Goal: Task Accomplishment & Management: Complete application form

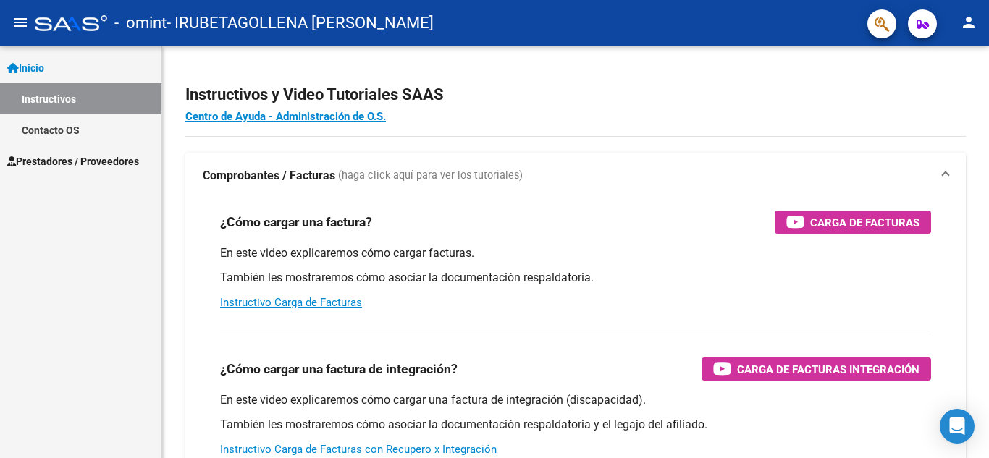
click at [84, 152] on link "Prestadores / Proveedores" at bounding box center [80, 160] width 161 height 31
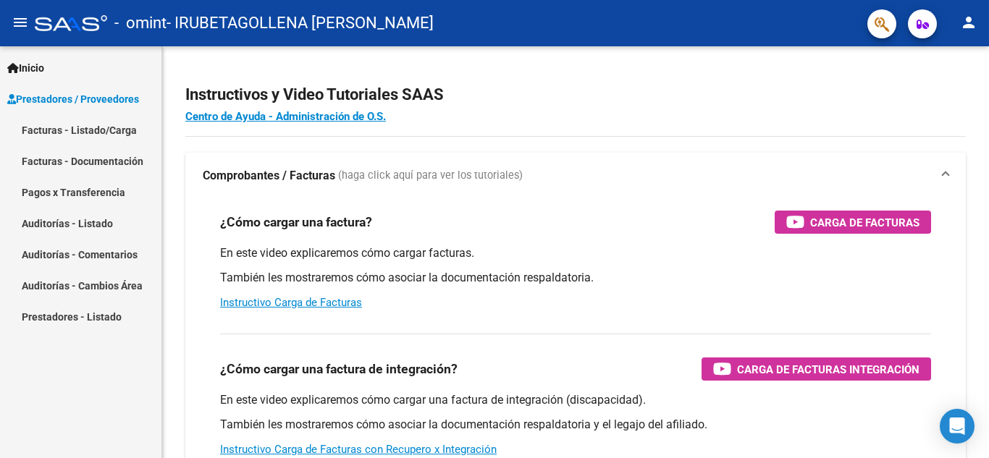
click at [106, 129] on link "Facturas - Listado/Carga" at bounding box center [80, 129] width 161 height 31
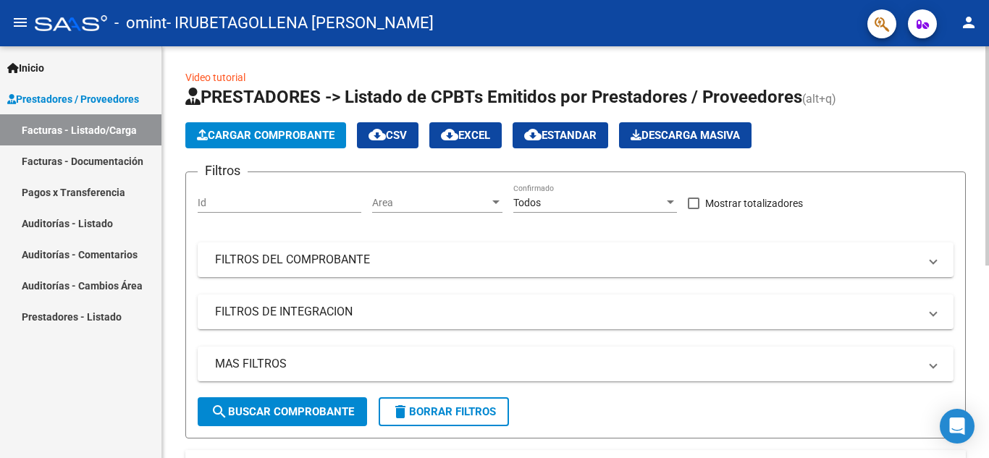
click at [282, 128] on button "Cargar Comprobante" at bounding box center [265, 135] width 161 height 26
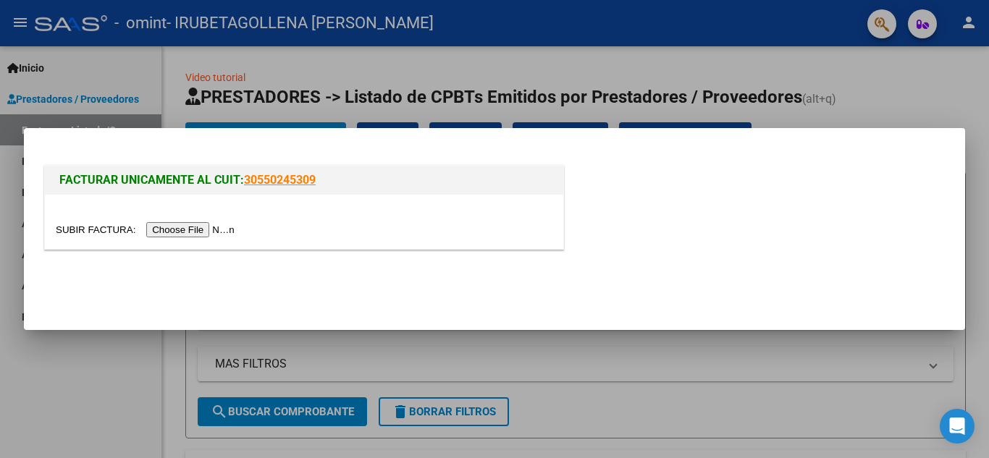
click at [216, 237] on input "file" at bounding box center [147, 229] width 183 height 15
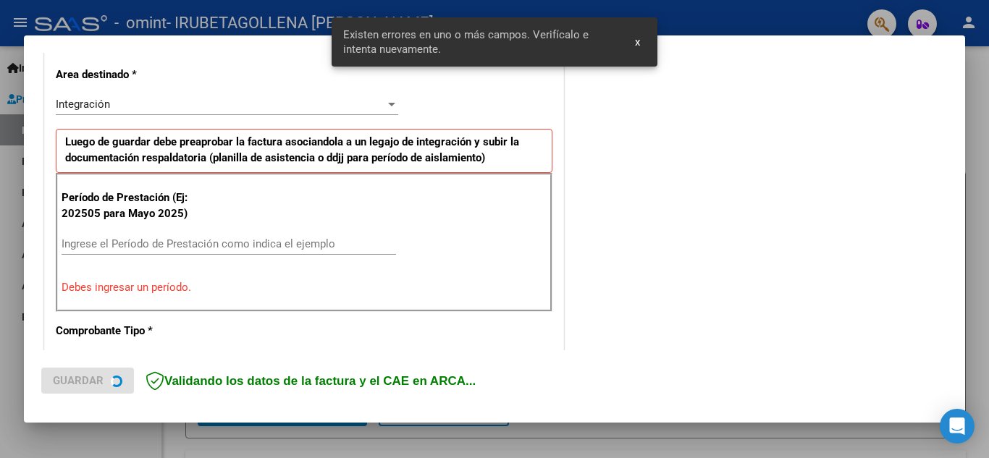
scroll to position [355, 0]
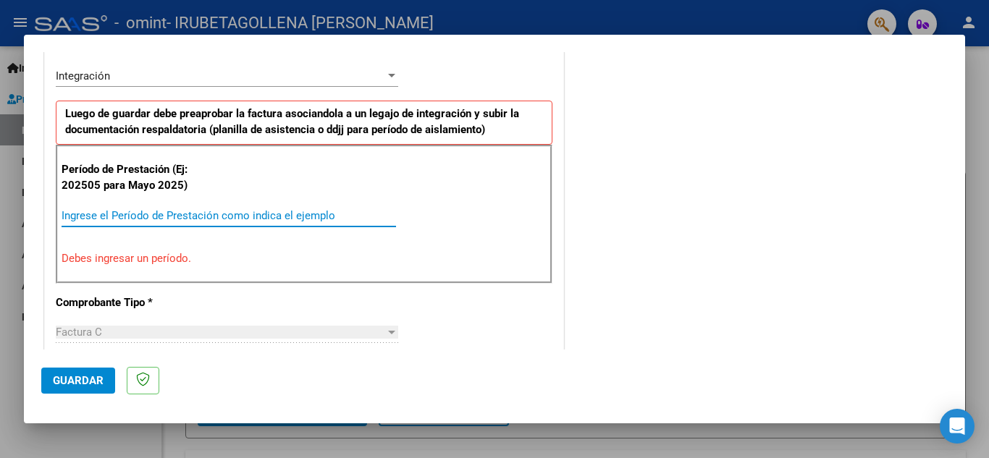
click at [259, 214] on input "Ingrese el Período de Prestación como indica el ejemplo" at bounding box center [229, 215] width 334 height 13
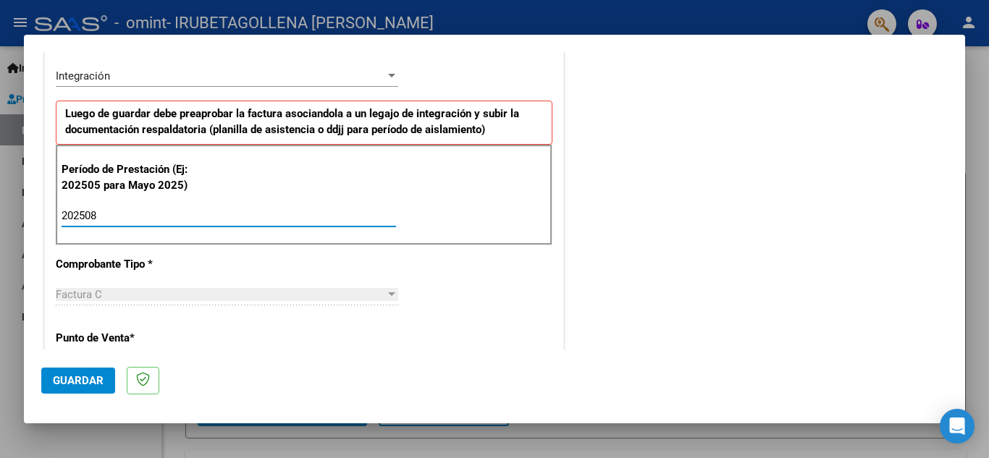
type input "202508"
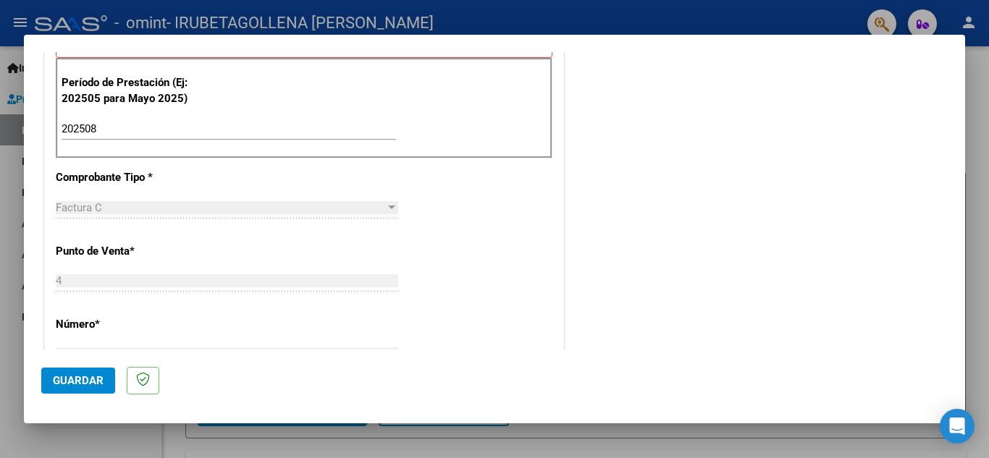
scroll to position [471, 0]
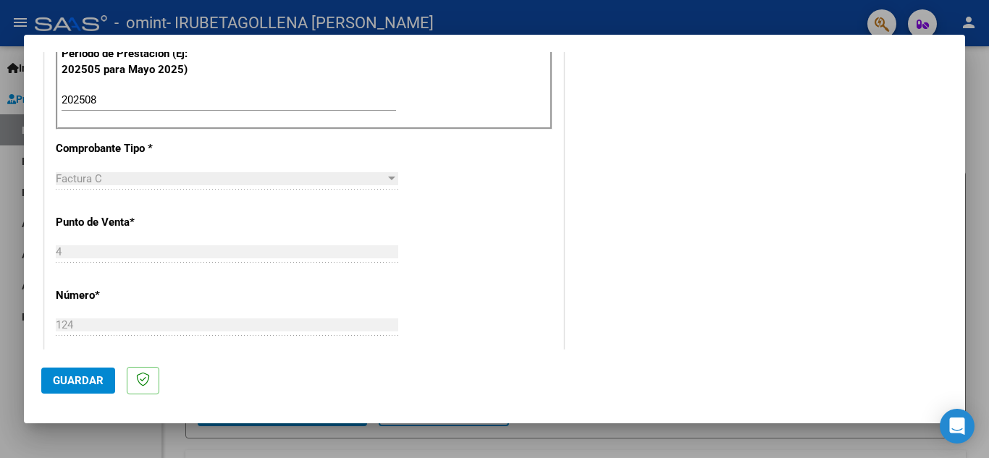
click at [957, 353] on mat-dialog-container "COMPROBANTE VER COMPROBANTE El comprobante fue leído exitosamente. DATOS DEL CO…" at bounding box center [494, 229] width 941 height 389
click at [955, 355] on mat-dialog-container "COMPROBANTE VER COMPROBANTE El comprobante fue leído exitosamente. DATOS DEL CO…" at bounding box center [494, 229] width 941 height 389
click at [955, 361] on mat-dialog-container "COMPROBANTE VER COMPROBANTE El comprobante fue leído exitosamente. DATOS DEL CO…" at bounding box center [494, 229] width 941 height 389
click at [954, 366] on mat-dialog-container "COMPROBANTE VER COMPROBANTE El comprobante fue leído exitosamente. DATOS DEL CO…" at bounding box center [494, 229] width 941 height 389
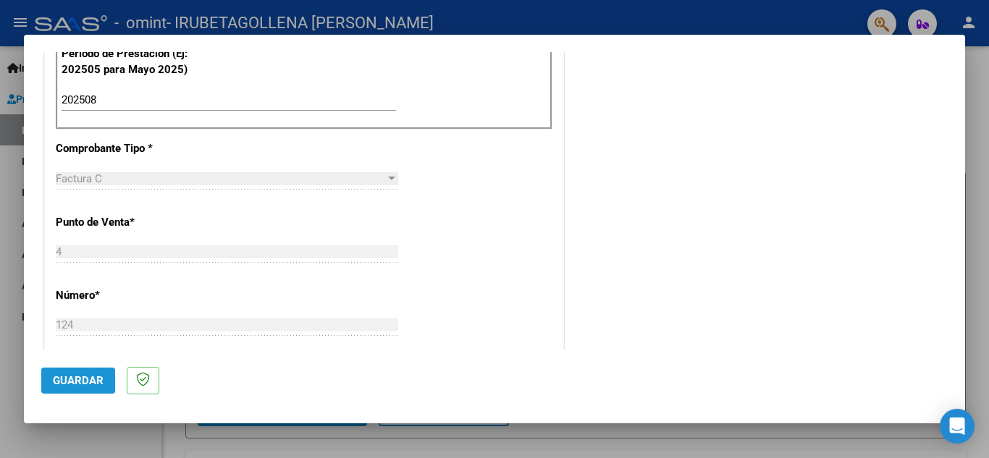
click at [83, 372] on button "Guardar" at bounding box center [78, 381] width 74 height 26
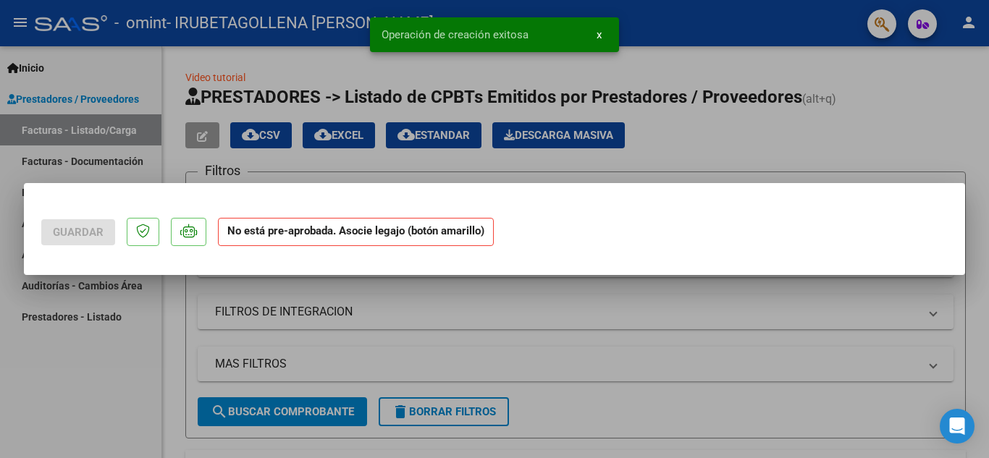
scroll to position [0, 0]
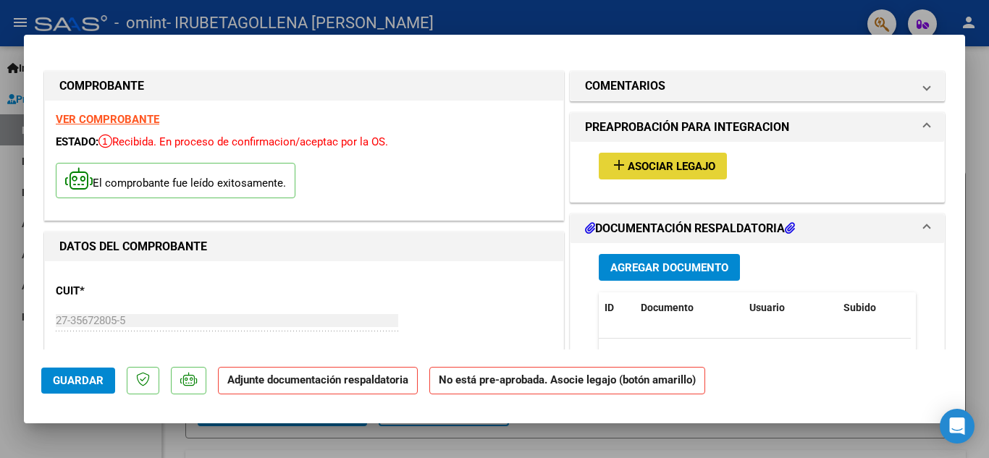
click at [683, 169] on span "Asociar Legajo" at bounding box center [672, 166] width 88 height 13
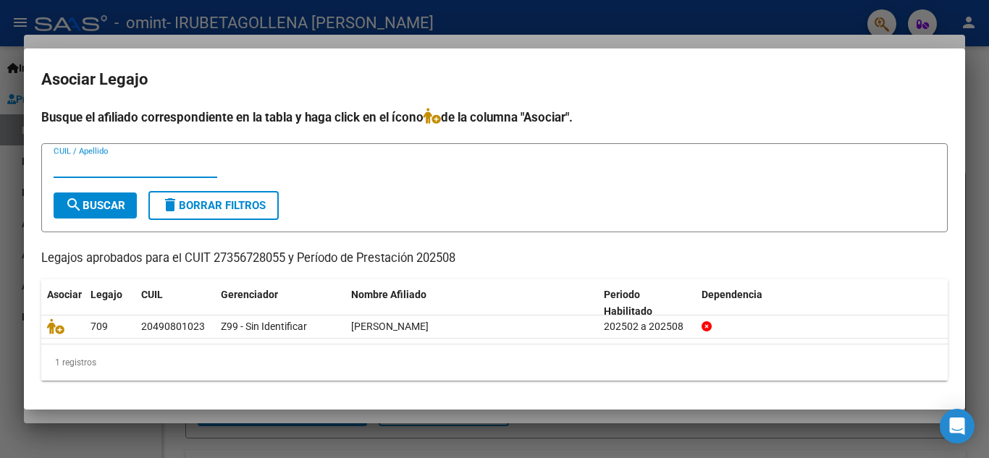
click at [56, 339] on datatable-selection "709 20490801023 Z99 - Sin Identificar [PERSON_NAME] 202502 a 202508" at bounding box center [494, 335] width 906 height 13
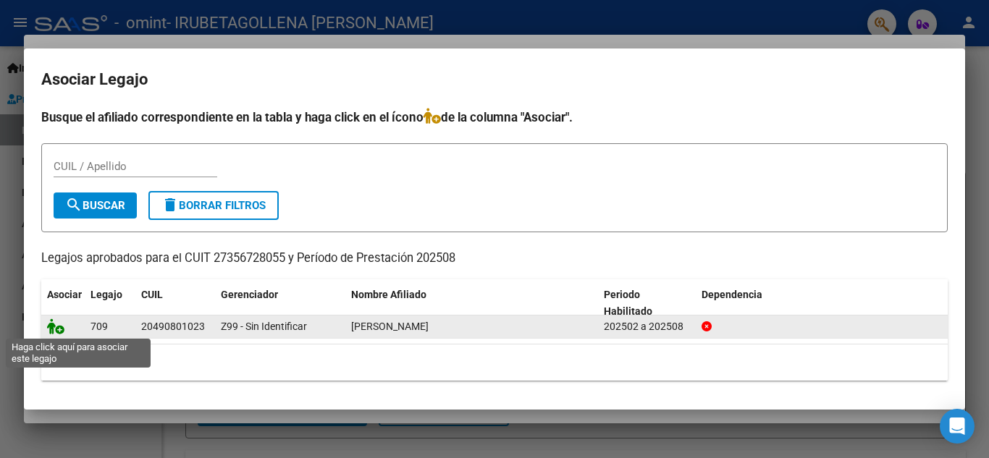
click at [58, 328] on icon at bounding box center [55, 326] width 17 height 16
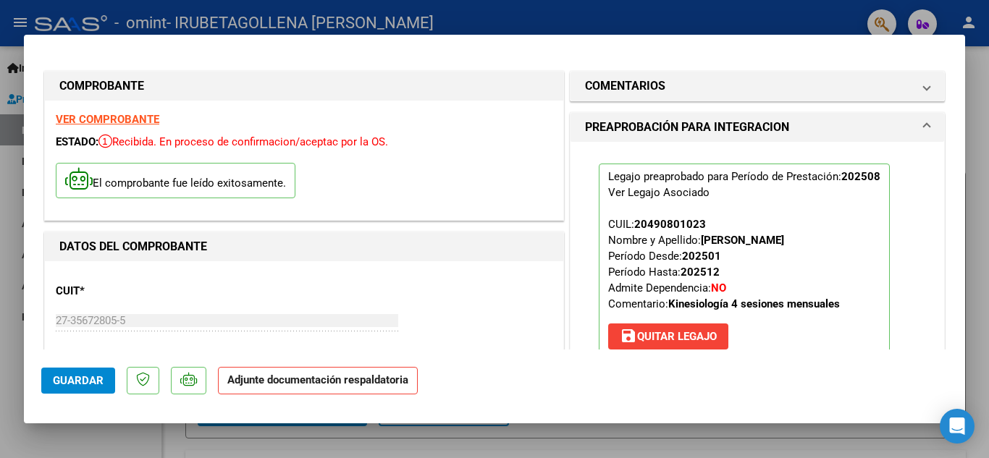
click at [963, 353] on mat-dialog-container "COMPROBANTE VER COMPROBANTE ESTADO: Recibida. En proceso de confirmacion/acepta…" at bounding box center [494, 229] width 941 height 389
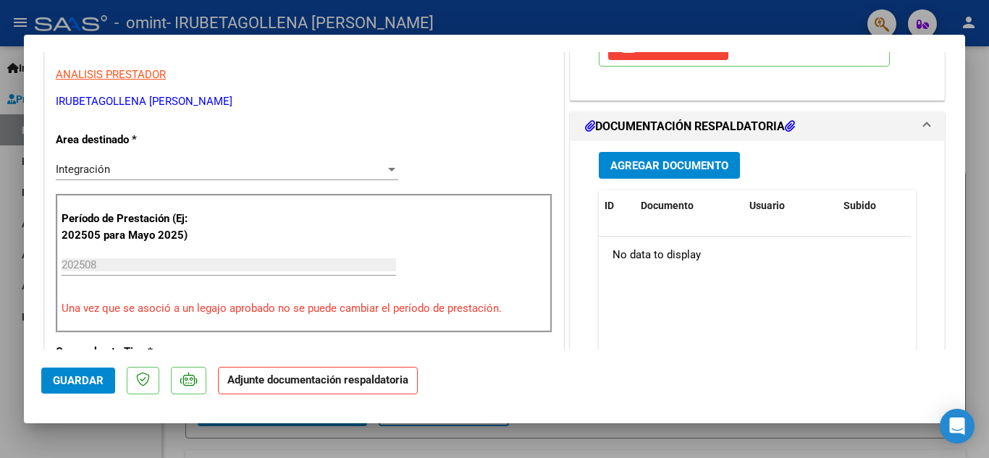
click at [953, 346] on mat-dialog-content "COMPROBANTE VER COMPROBANTE ESTADO: Recibida. En proceso de confirmacion/acepta…" at bounding box center [494, 201] width 941 height 298
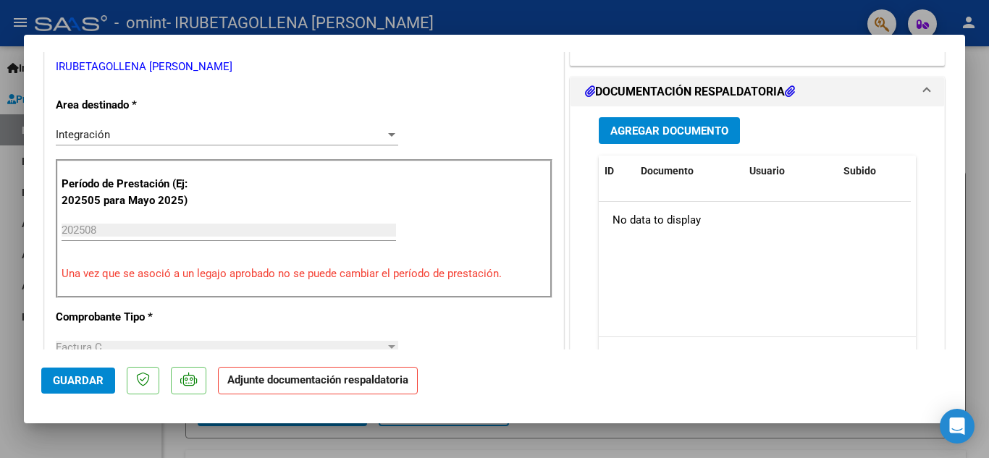
click at [953, 346] on mat-dialog-content "COMPROBANTE VER COMPROBANTE ESTADO: Recibida. En proceso de confirmacion/acepta…" at bounding box center [494, 201] width 941 height 298
click at [683, 140] on button "Agregar Documento" at bounding box center [669, 130] width 141 height 27
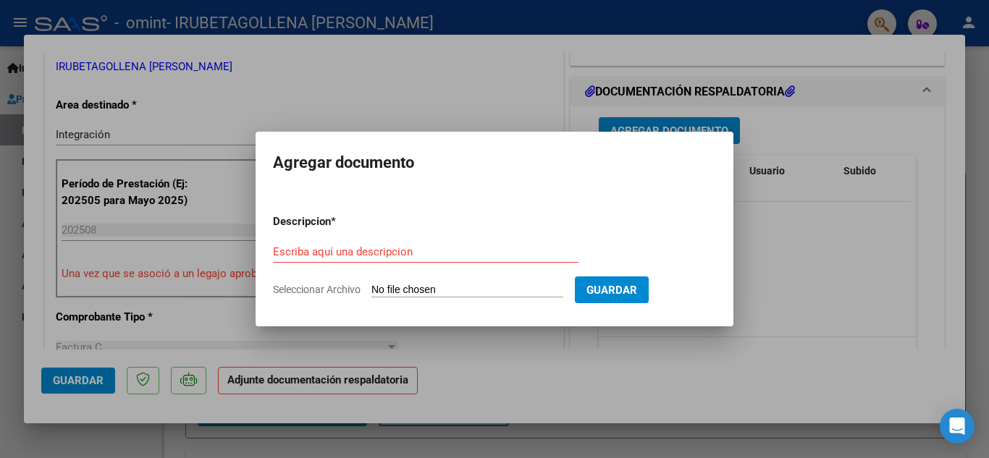
click at [497, 259] on div "Escriba aquí una descripcion" at bounding box center [425, 252] width 305 height 22
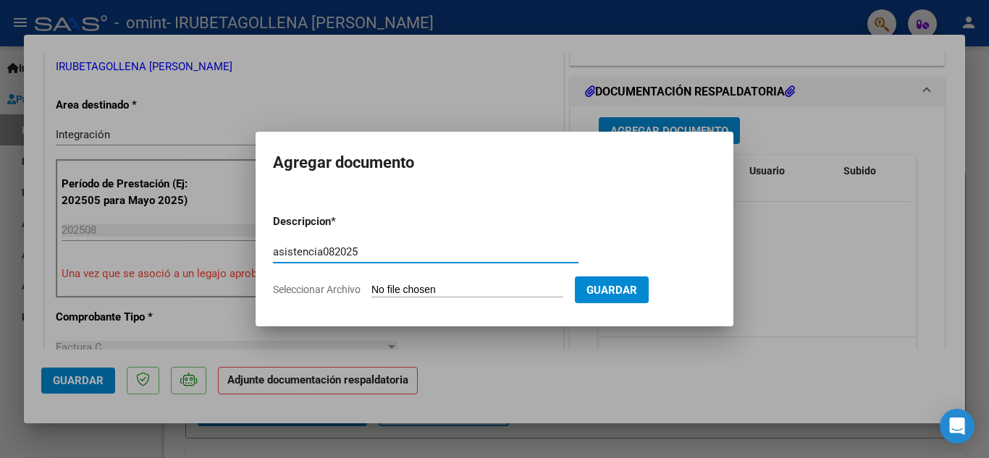
type input "asistencia082025"
click at [522, 295] on input "Seleccionar Archivo" at bounding box center [467, 291] width 192 height 14
type input "C:\fakepath\08 KINE [PERSON_NAME] R-.pdf"
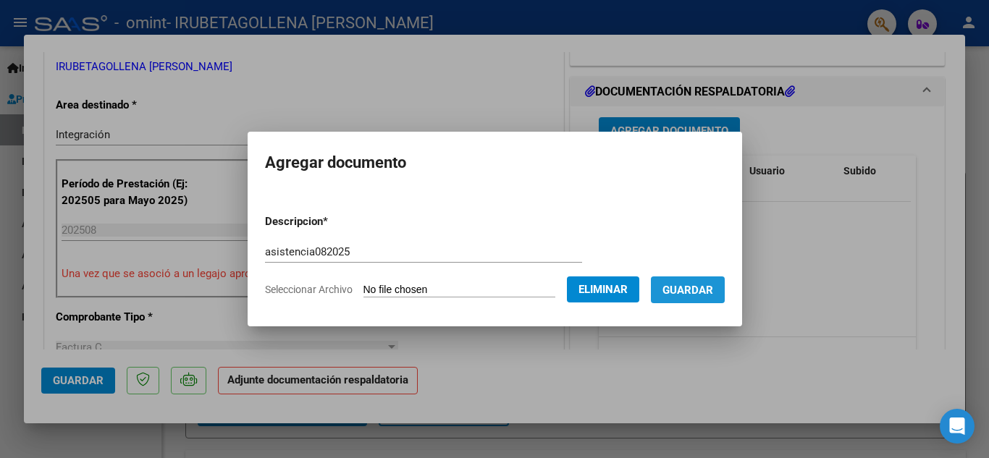
click at [713, 291] on span "Guardar" at bounding box center [687, 290] width 51 height 13
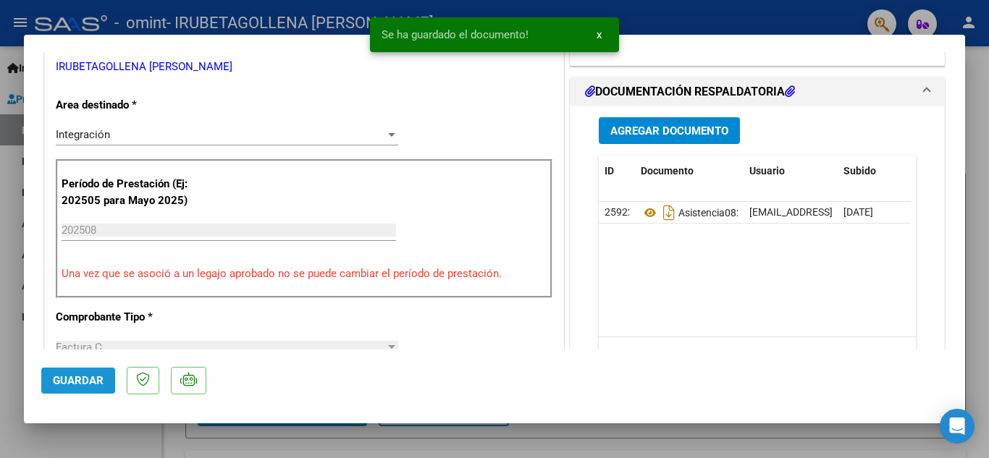
click at [85, 382] on span "Guardar" at bounding box center [78, 380] width 51 height 13
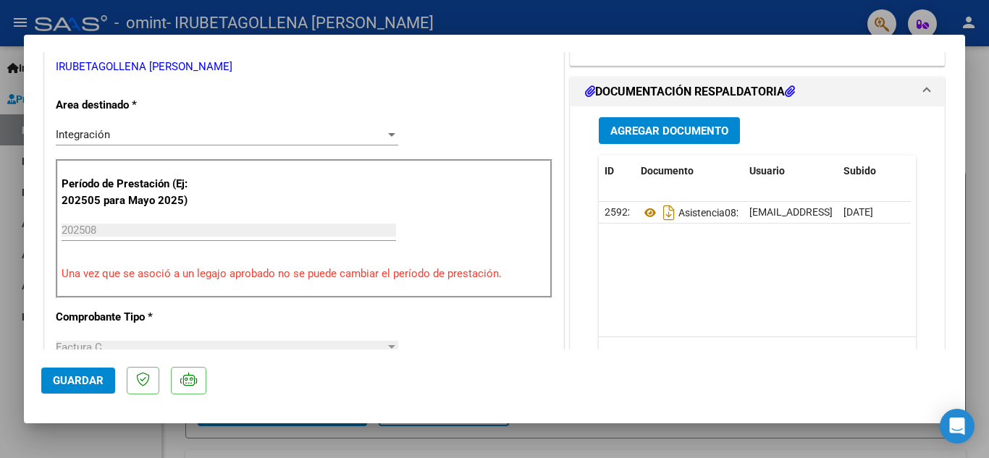
click at [983, 242] on div at bounding box center [494, 229] width 989 height 458
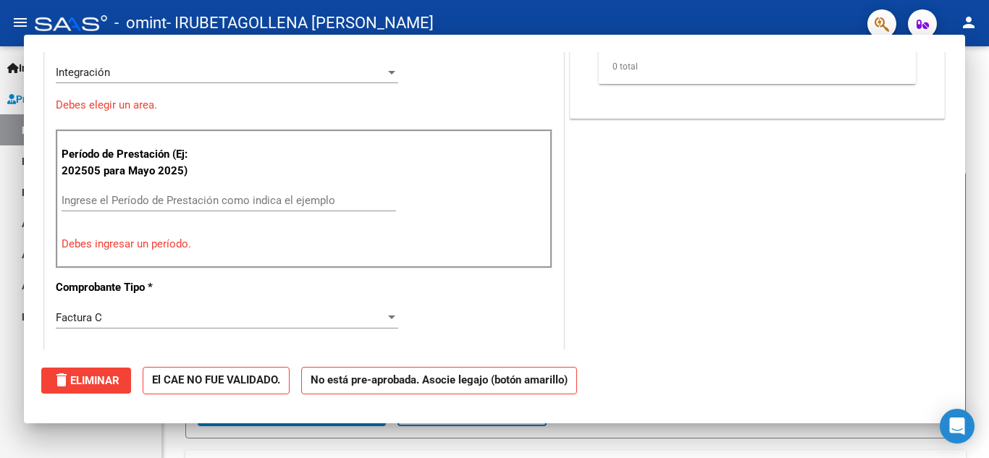
scroll to position [0, 0]
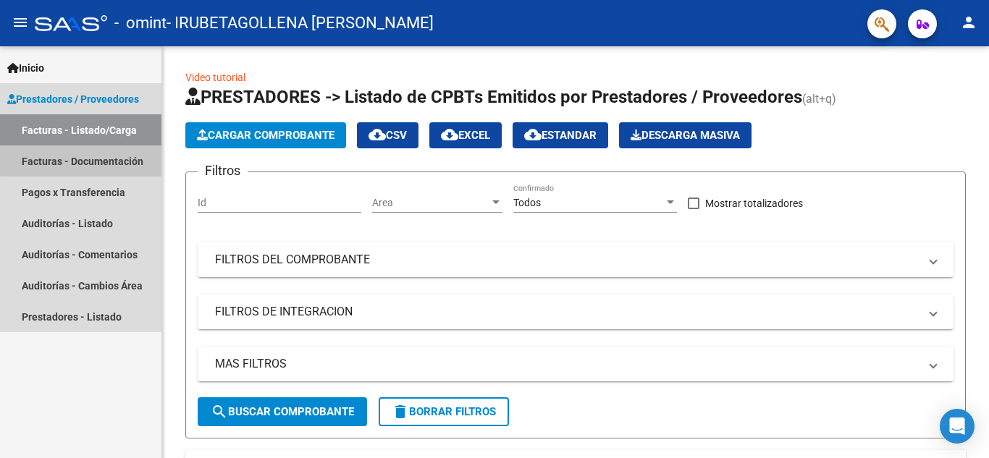
click at [126, 156] on link "Facturas - Documentación" at bounding box center [80, 160] width 161 height 31
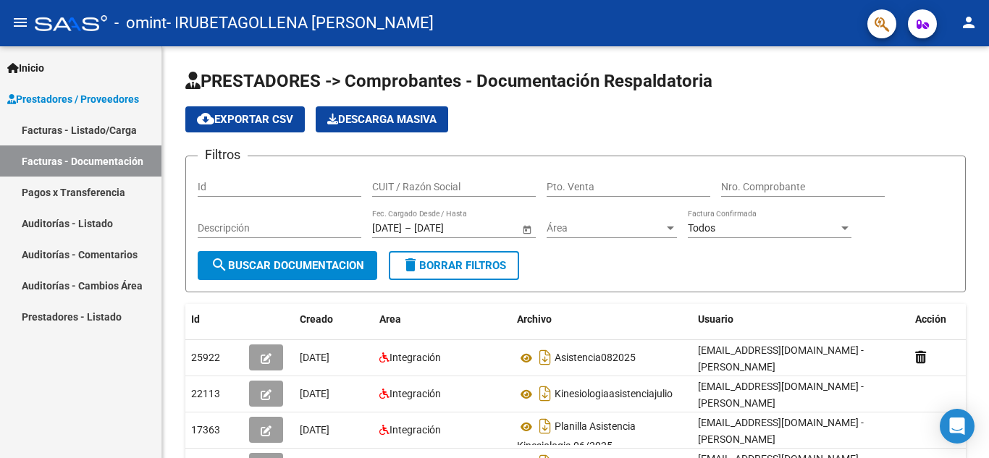
click at [79, 194] on link "Pagos x Transferencia" at bounding box center [80, 192] width 161 height 31
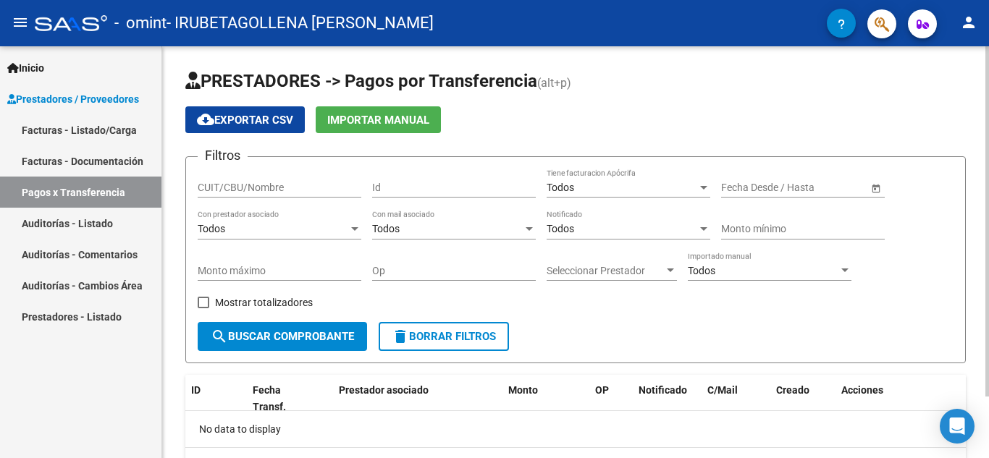
scroll to position [72, 0]
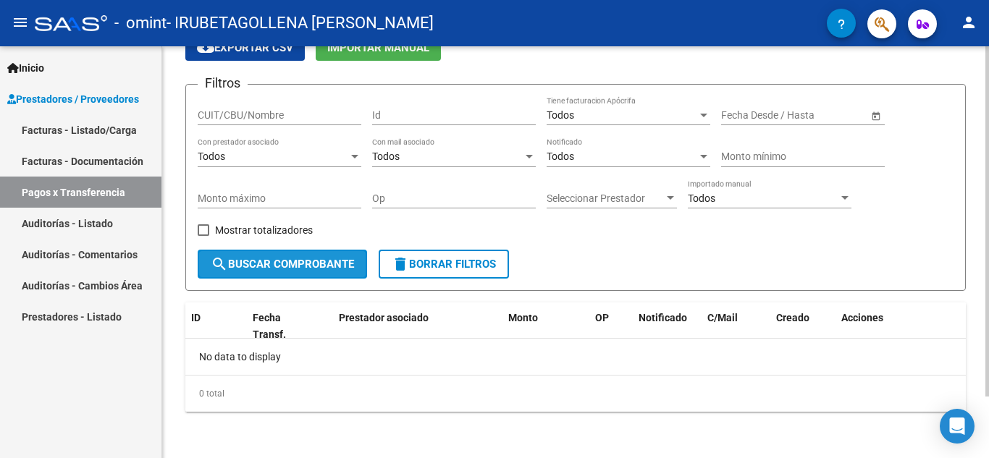
click at [295, 263] on span "search Buscar Comprobante" at bounding box center [282, 264] width 143 height 13
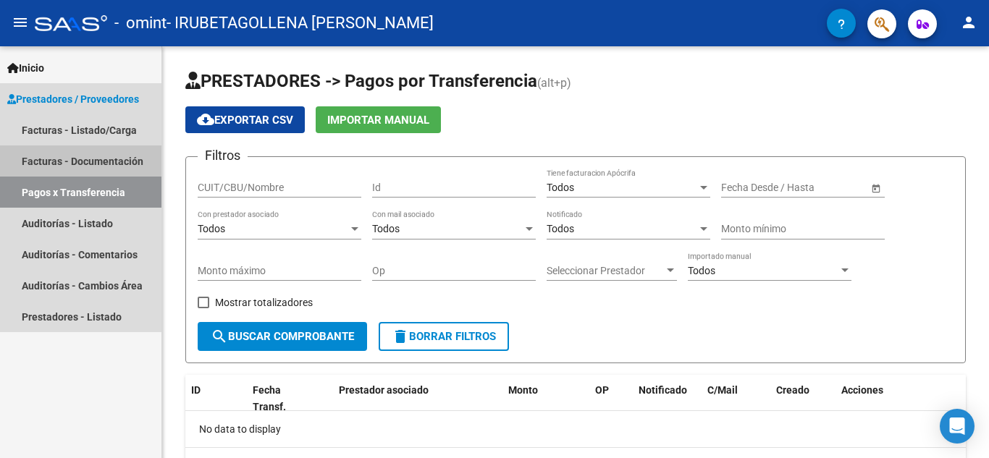
click at [119, 159] on link "Facturas - Documentación" at bounding box center [80, 160] width 161 height 31
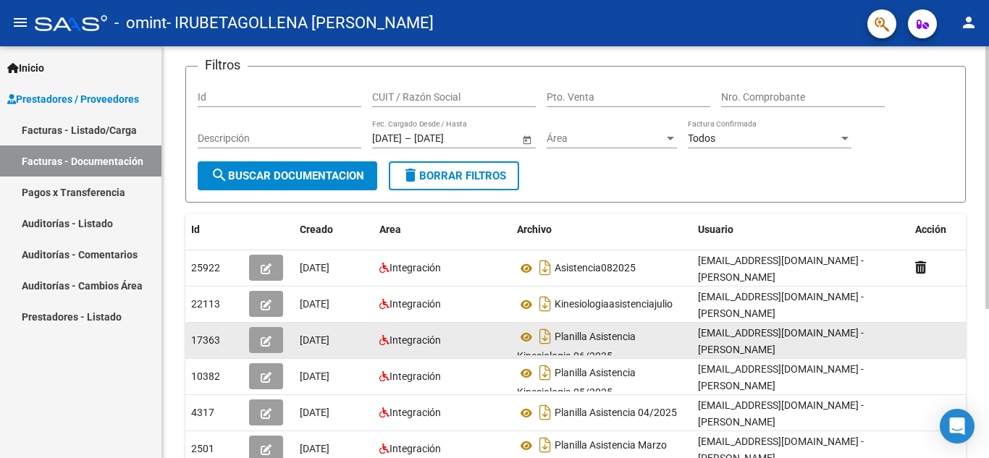
scroll to position [162, 0]
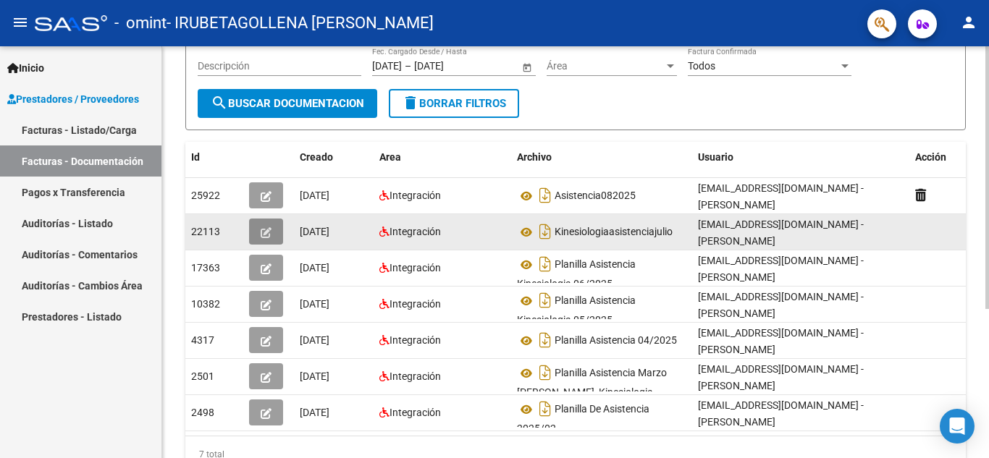
click at [262, 229] on icon "button" at bounding box center [266, 232] width 11 height 11
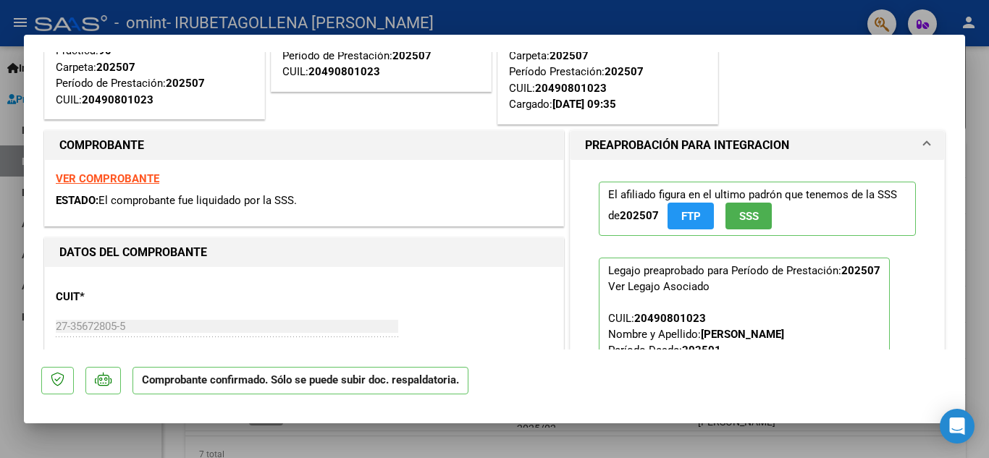
scroll to position [145, 0]
click at [976, 70] on div at bounding box center [494, 229] width 989 height 458
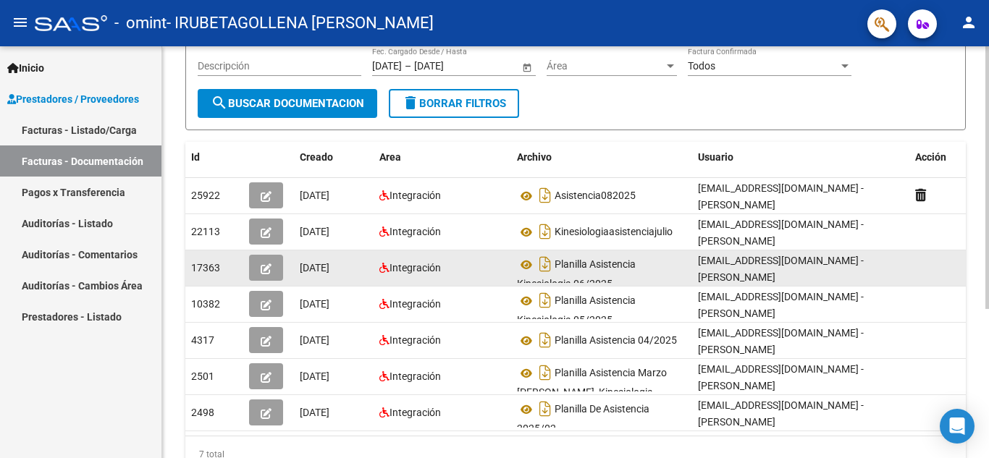
click at [261, 265] on icon "button" at bounding box center [266, 268] width 11 height 11
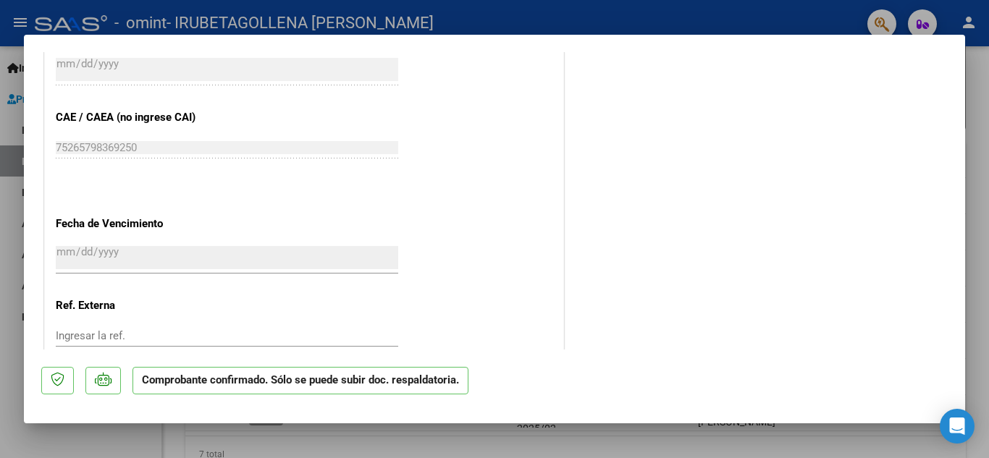
scroll to position [1060, 0]
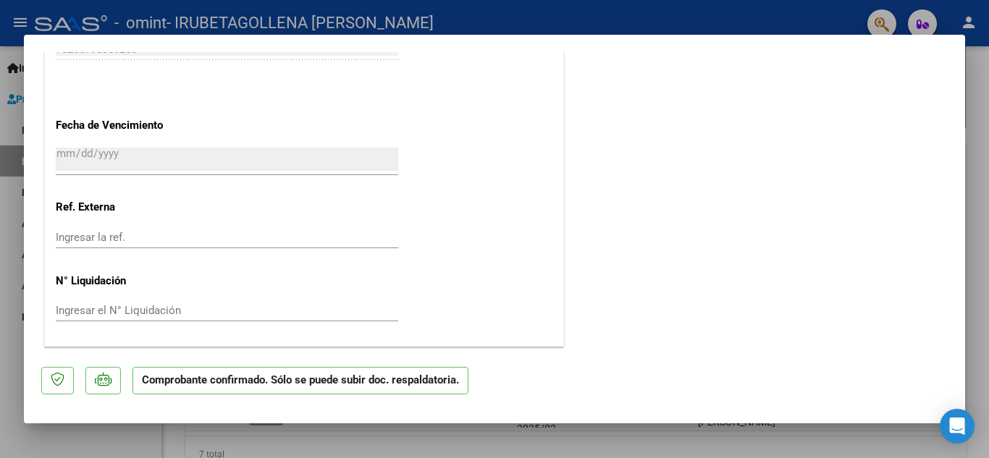
click at [983, 185] on div at bounding box center [494, 229] width 989 height 458
type input "$ 0,00"
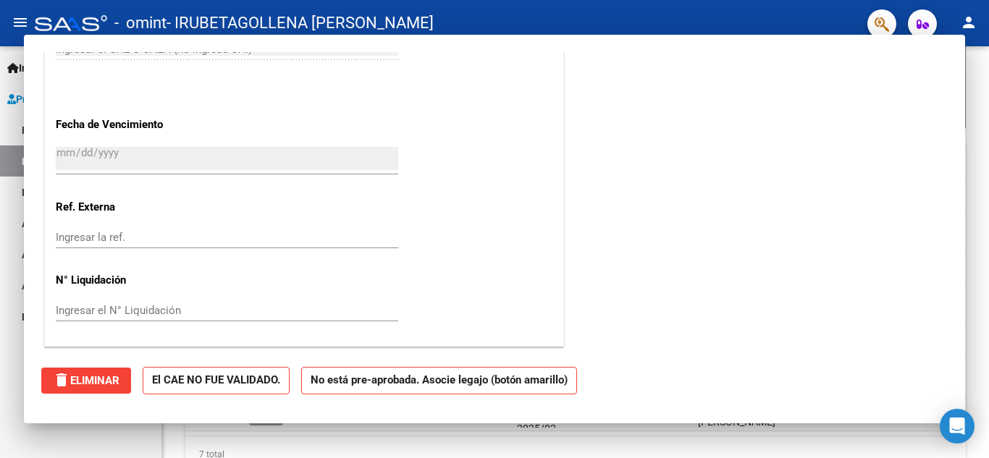
scroll to position [0, 0]
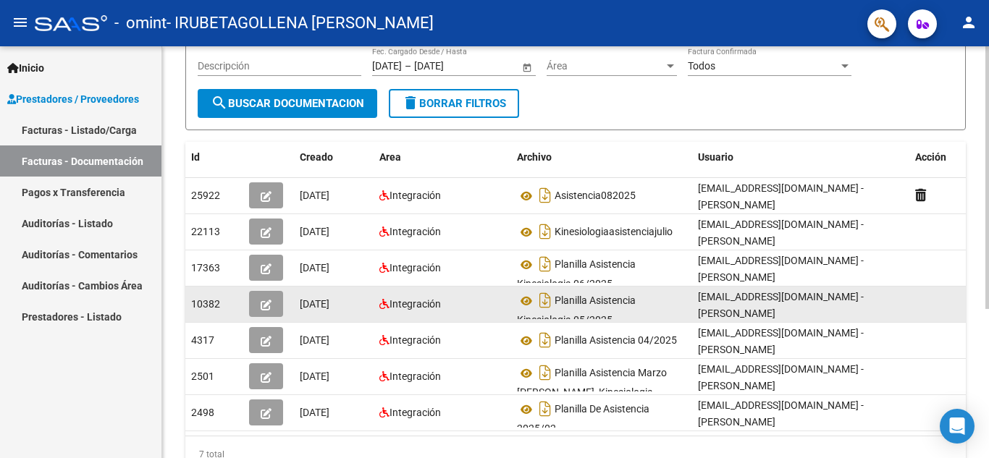
click at [266, 308] on icon "button" at bounding box center [266, 305] width 11 height 11
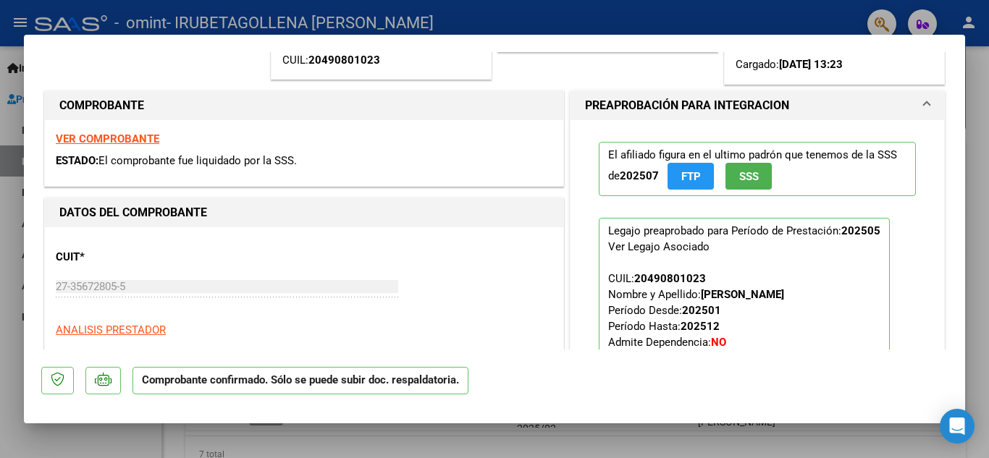
scroll to position [217, 0]
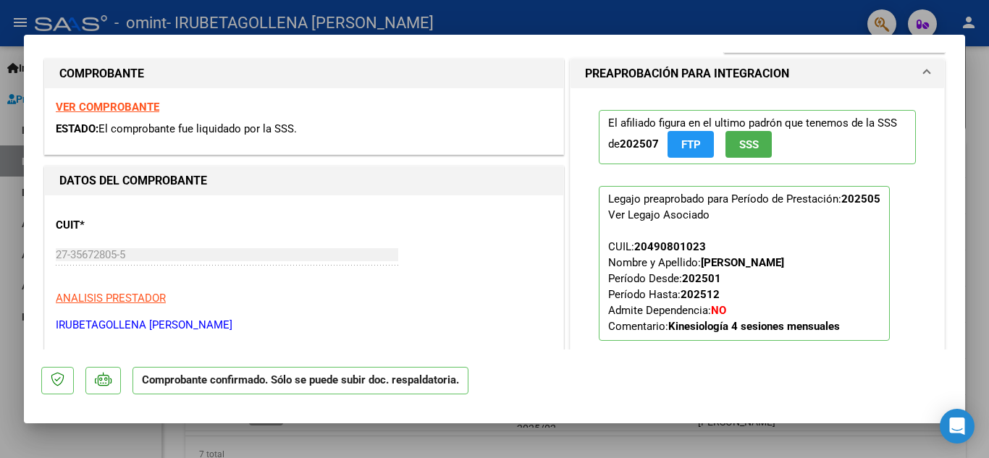
click at [0, 128] on div at bounding box center [494, 229] width 989 height 458
type input "$ 0,00"
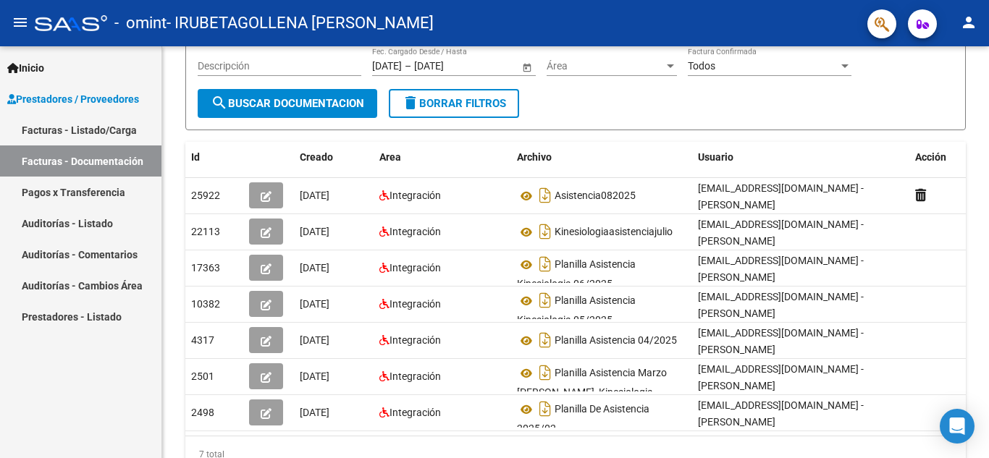
click at [88, 185] on link "Pagos x Transferencia" at bounding box center [80, 192] width 161 height 31
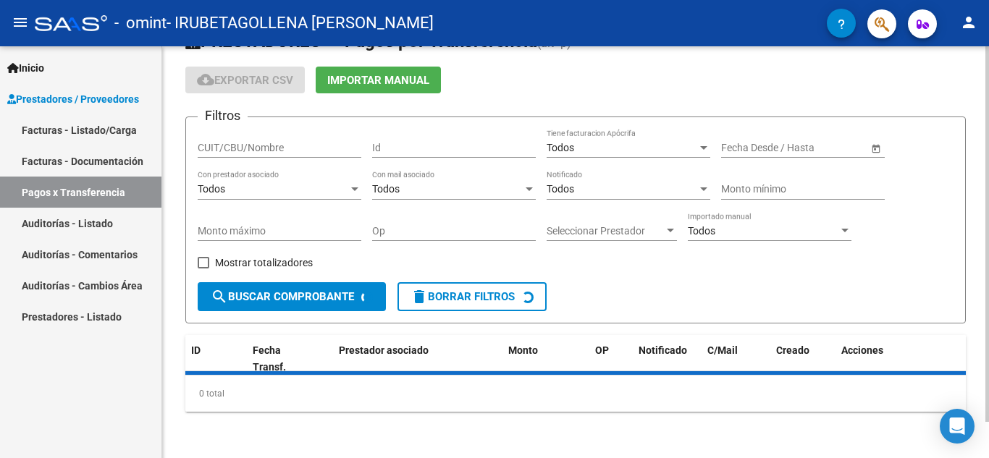
scroll to position [72, 0]
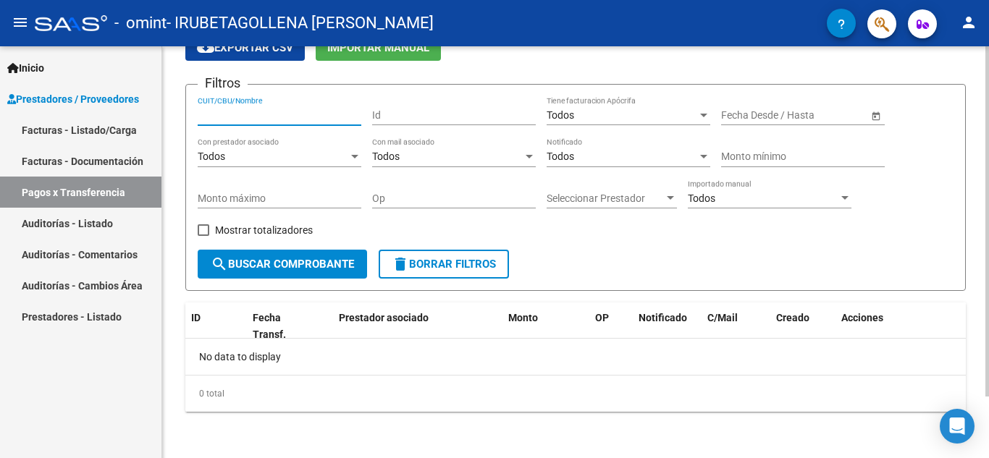
click at [268, 111] on input "CUIT/CBU/Nombre" at bounding box center [280, 115] width 164 height 12
type input "3"
type input "27356728055"
click at [283, 260] on span "search Buscar Comprobante" at bounding box center [282, 264] width 143 height 13
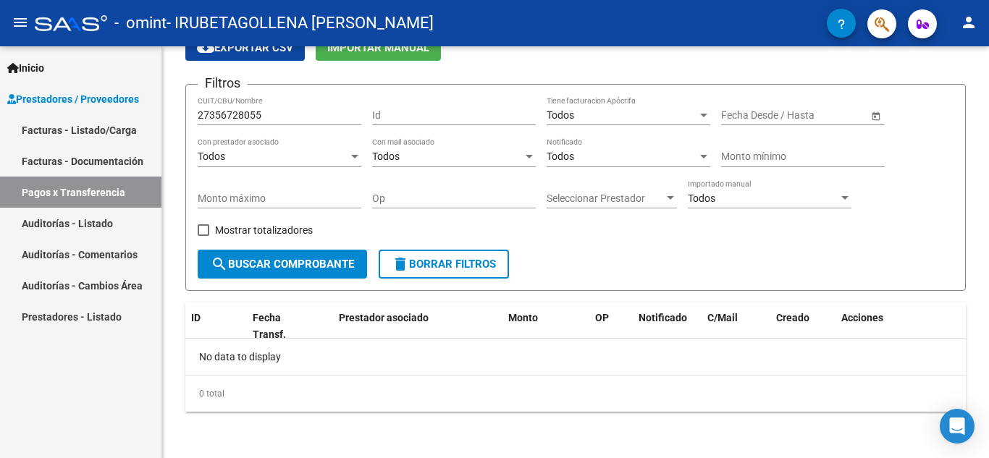
click at [72, 138] on link "Facturas - Listado/Carga" at bounding box center [80, 129] width 161 height 31
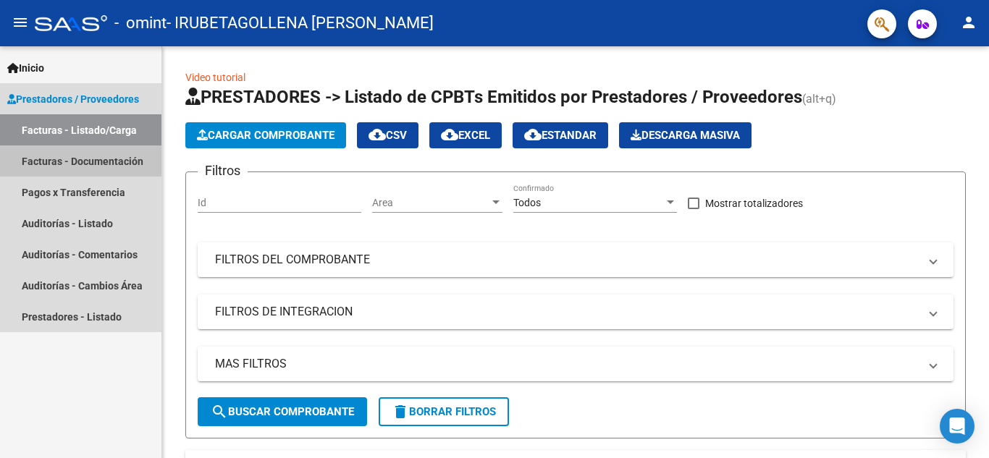
click at [72, 161] on link "Facturas - Documentación" at bounding box center [80, 160] width 161 height 31
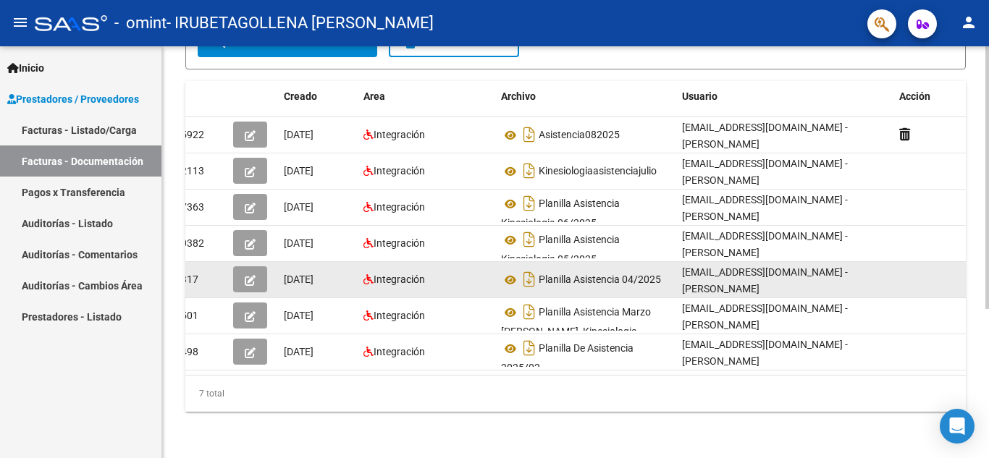
scroll to position [3, 0]
